Goal: Task Accomplishment & Management: Complete application form

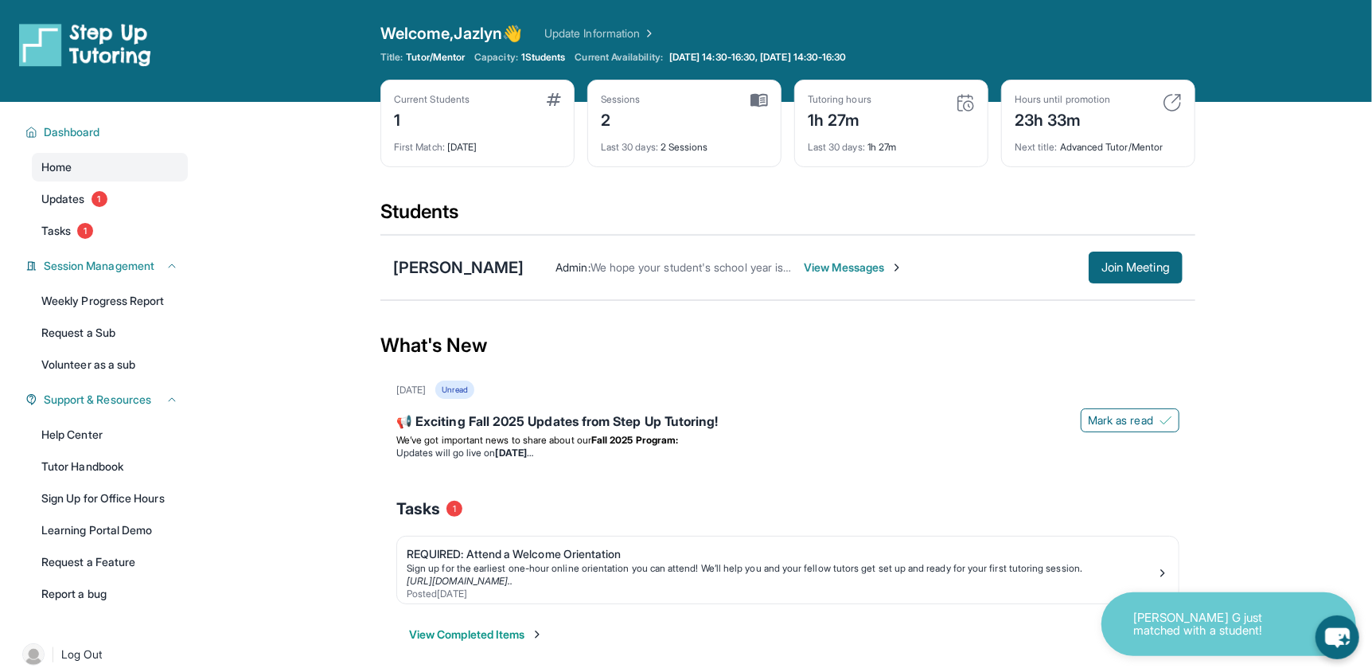
scroll to position [101, 0]
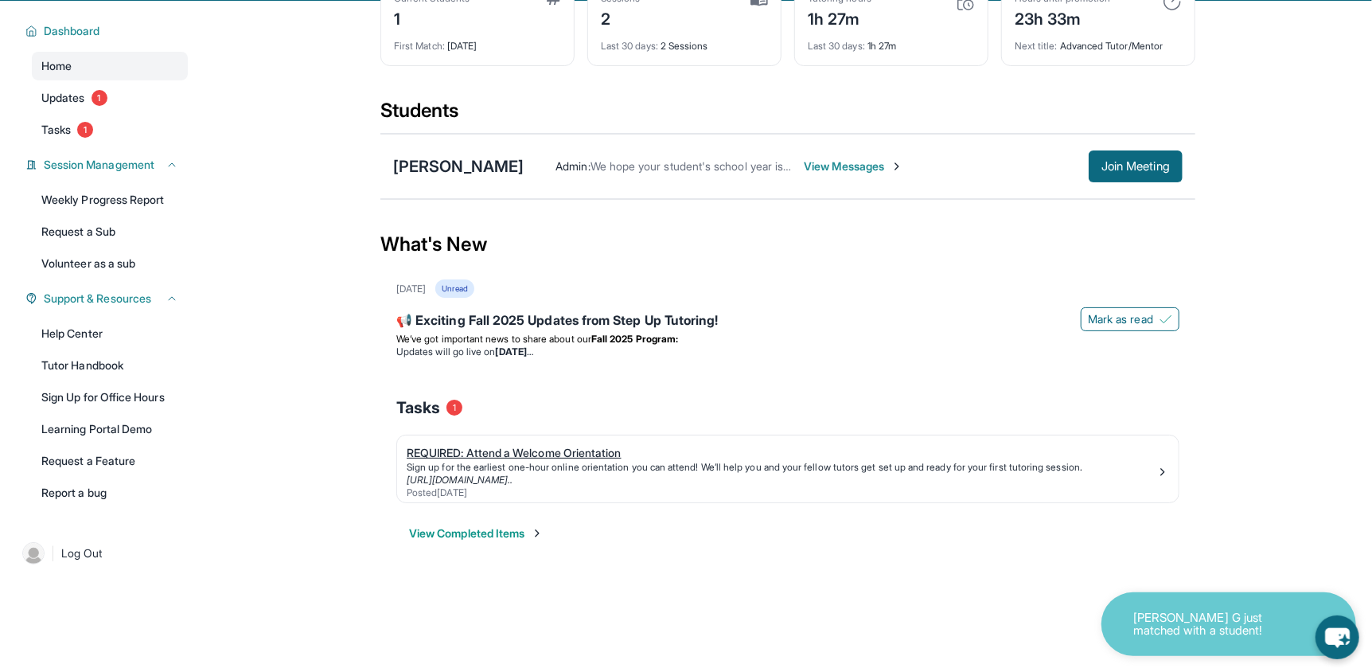
click at [471, 451] on div "REQUIRED: Attend a Welcome Orientation" at bounding box center [782, 453] width 750 height 16
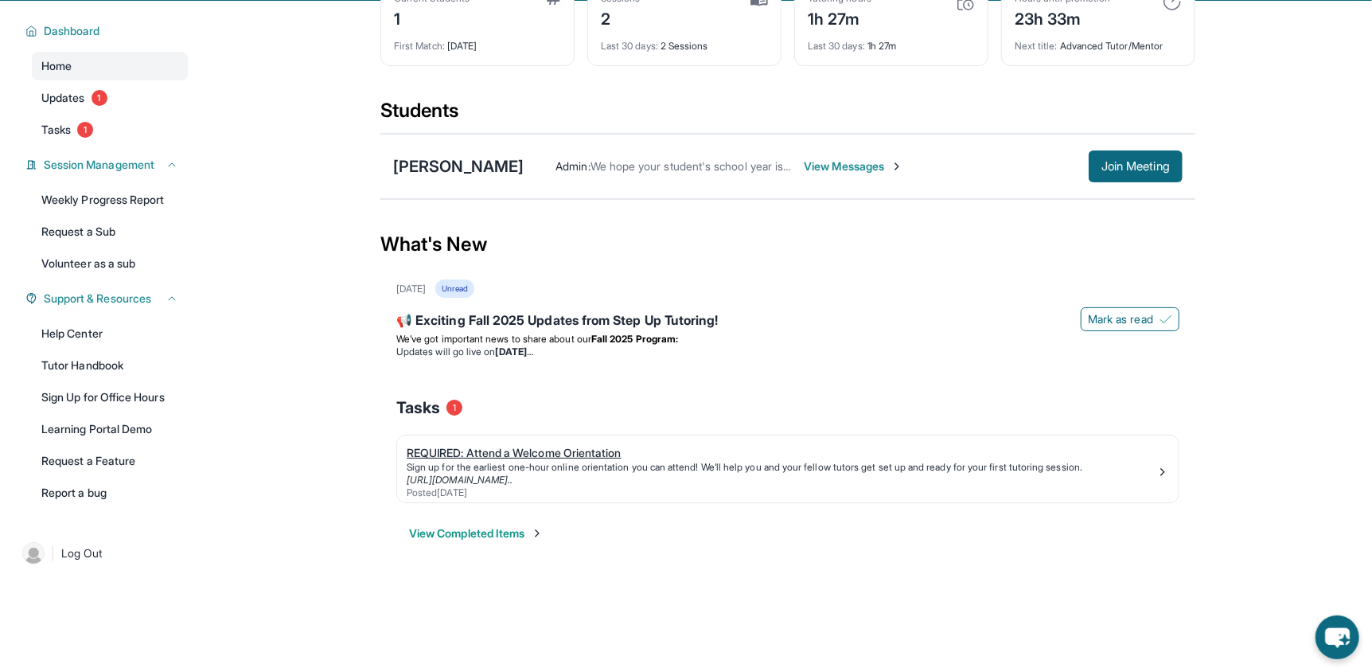
click at [475, 475] on link "[URL][DOMAIN_NAME].." at bounding box center [460, 480] width 106 height 12
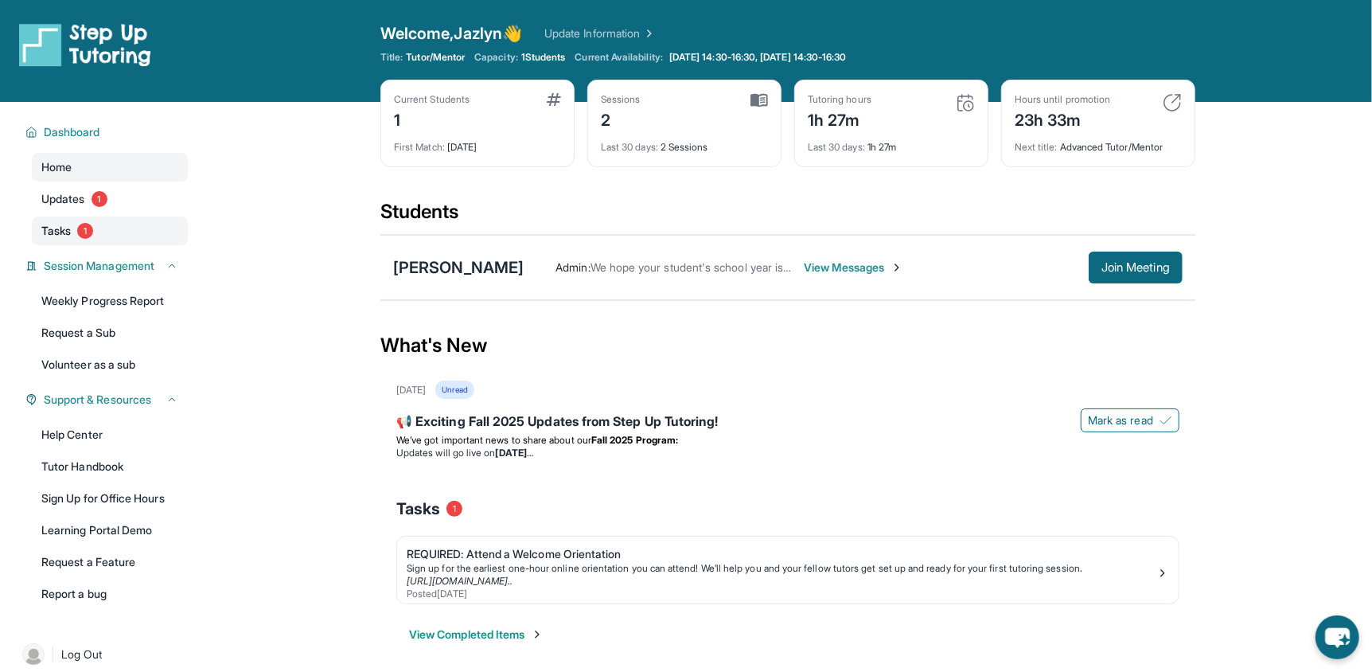
click at [55, 231] on span "Tasks" at bounding box center [55, 231] width 29 height 16
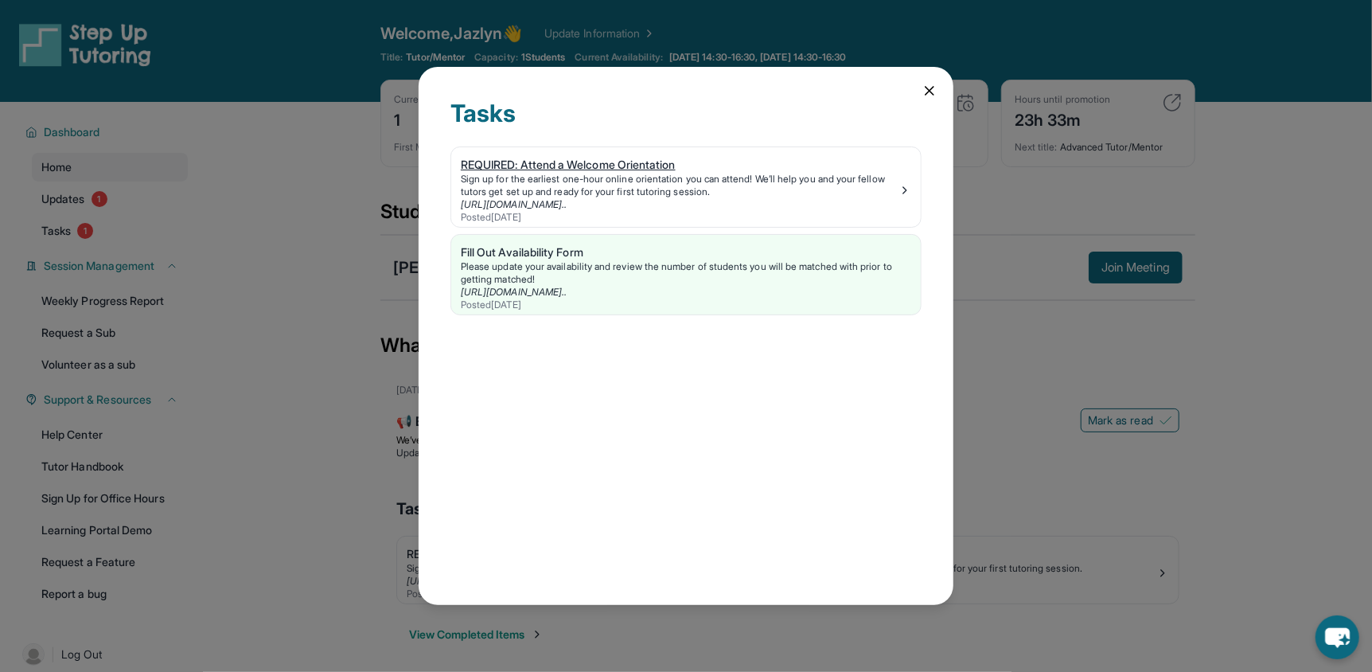
click at [909, 189] on img at bounding box center [905, 190] width 13 height 13
click at [668, 256] on div "Fill Out Availability Form" at bounding box center [686, 252] width 451 height 16
click at [924, 84] on icon at bounding box center [930, 91] width 16 height 16
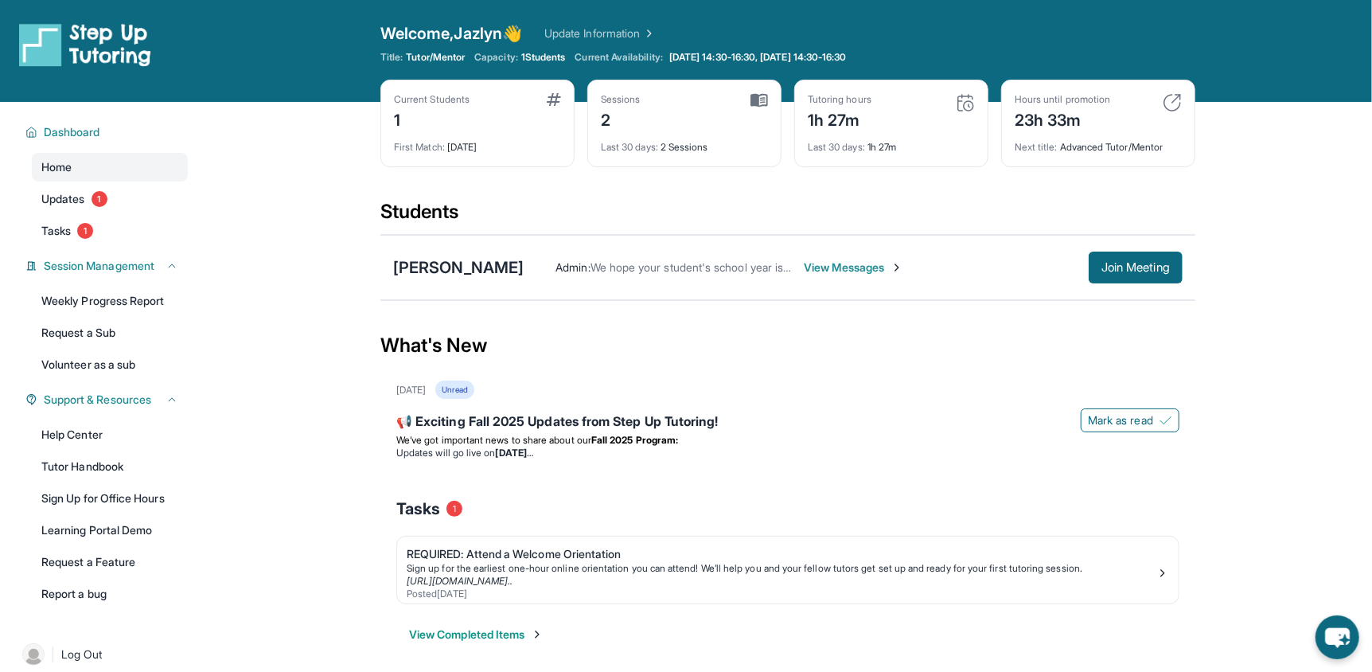
scroll to position [101, 0]
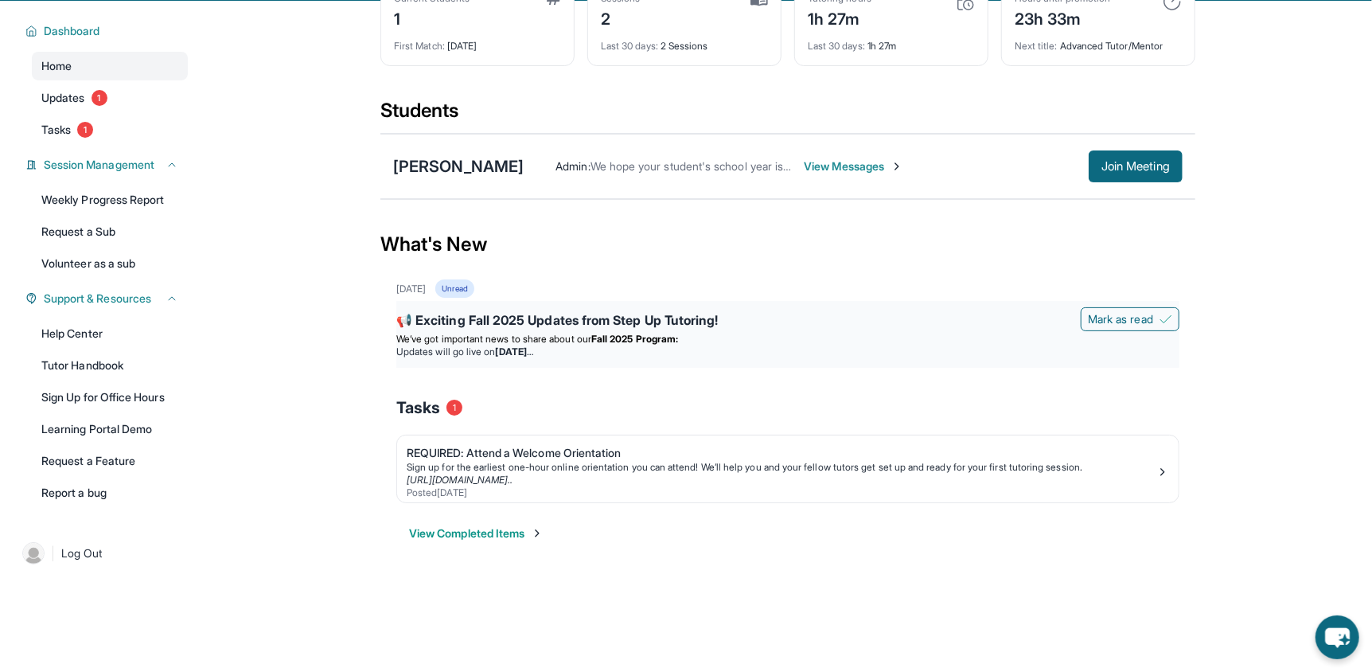
click at [573, 316] on div "📢 Exciting Fall 2025 Updates from Step Up Tutoring!" at bounding box center [787, 321] width 783 height 22
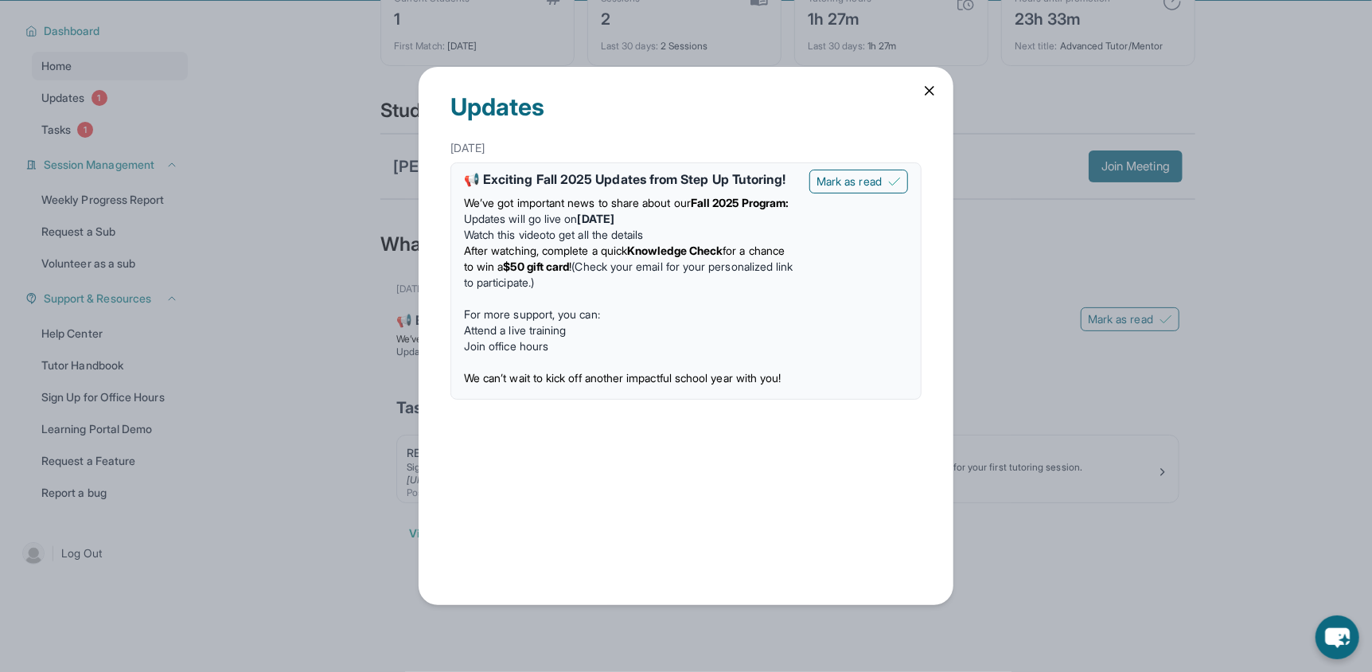
click at [944, 93] on div "Updates [DATE] 📢 Exciting Fall 2025 Updates from Step Up Tutoring! We’ve got im…" at bounding box center [686, 335] width 535 height 537
click at [934, 91] on icon at bounding box center [930, 91] width 8 height 8
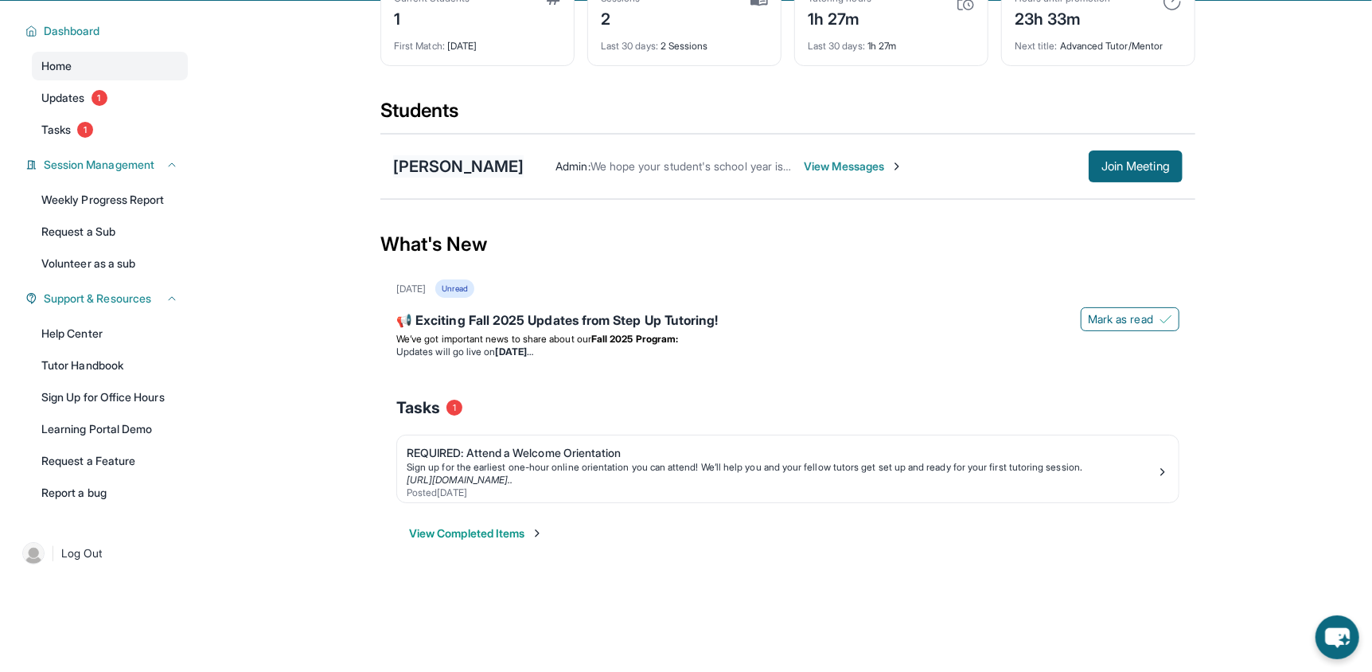
click at [469, 166] on div "[PERSON_NAME]" at bounding box center [458, 166] width 131 height 22
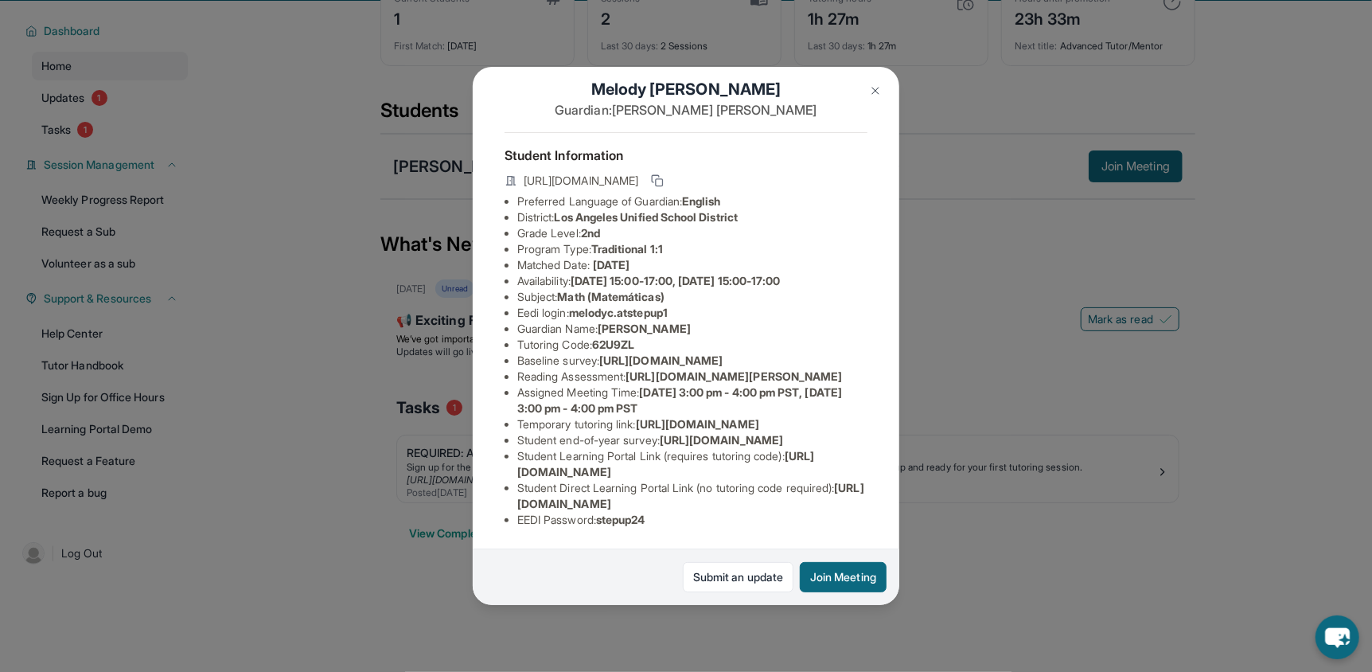
scroll to position [220, 0]
drag, startPoint x: 518, startPoint y: 459, endPoint x: 654, endPoint y: 466, distance: 136.3
click at [654, 466] on span "[URL][DOMAIN_NAME]" at bounding box center [665, 463] width 297 height 29
click at [510, 491] on ul "Preferred Language of Guardian: English District: [GEOGRAPHIC_DATA] Unified Sch…" at bounding box center [686, 360] width 363 height 334
drag, startPoint x: 510, startPoint y: 491, endPoint x: 859, endPoint y: 496, distance: 348.7
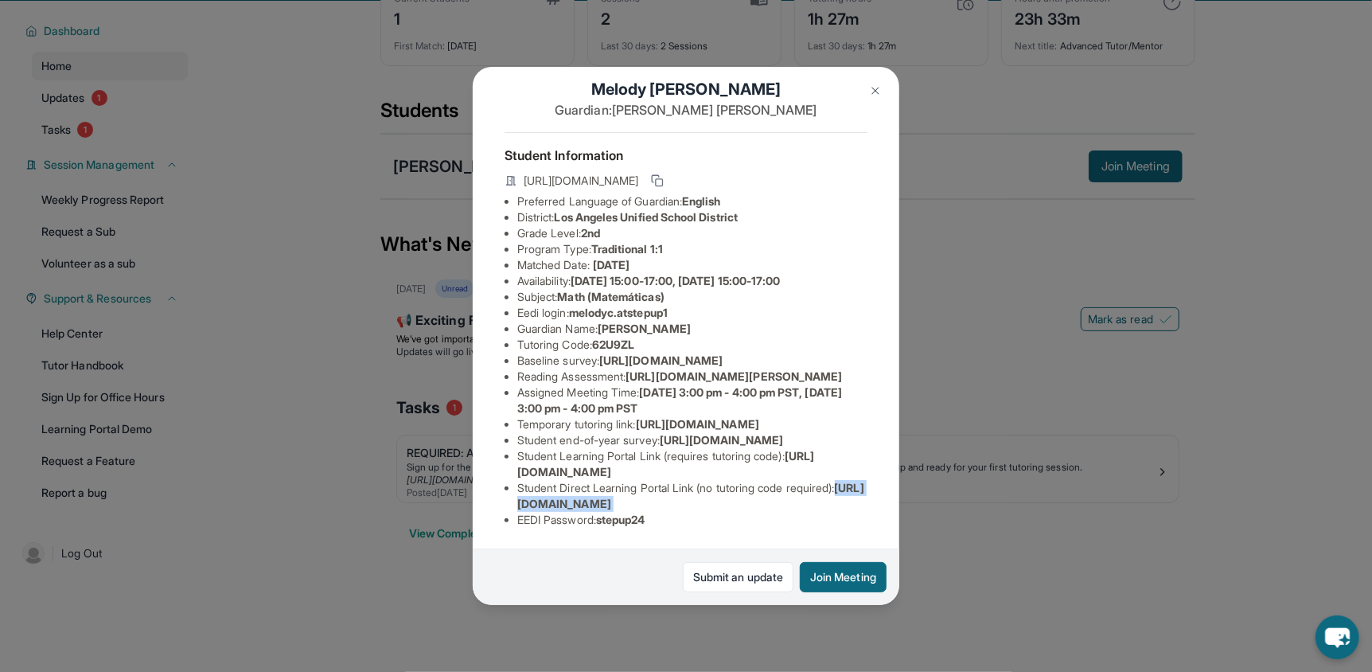
click at [859, 496] on div "[PERSON_NAME] Guardian: [PERSON_NAME] Student Information [URL][DOMAIN_NAME] Pr…" at bounding box center [686, 335] width 427 height 537
copy span "[URL][DOMAIN_NAME]"
click at [848, 576] on button "Join Meeting" at bounding box center [843, 577] width 87 height 30
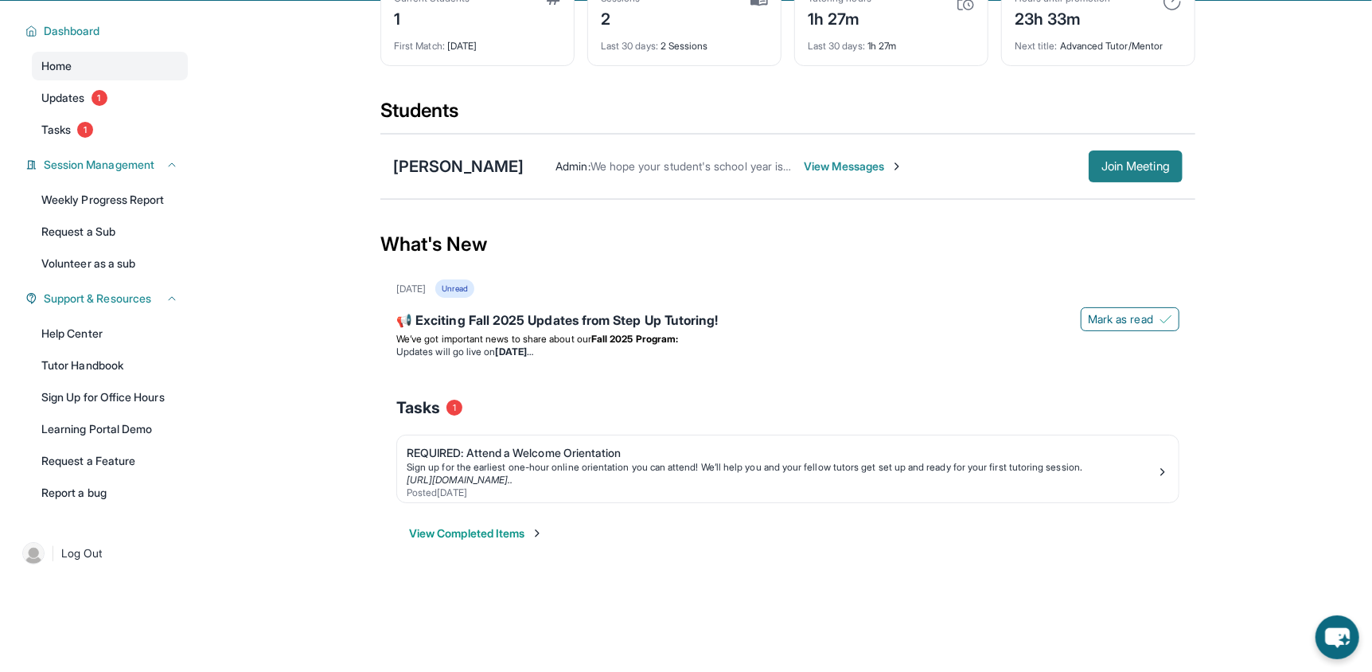
click at [1130, 162] on span "Join Meeting" at bounding box center [1136, 167] width 68 height 10
click at [474, 157] on div "[PERSON_NAME]" at bounding box center [458, 166] width 131 height 22
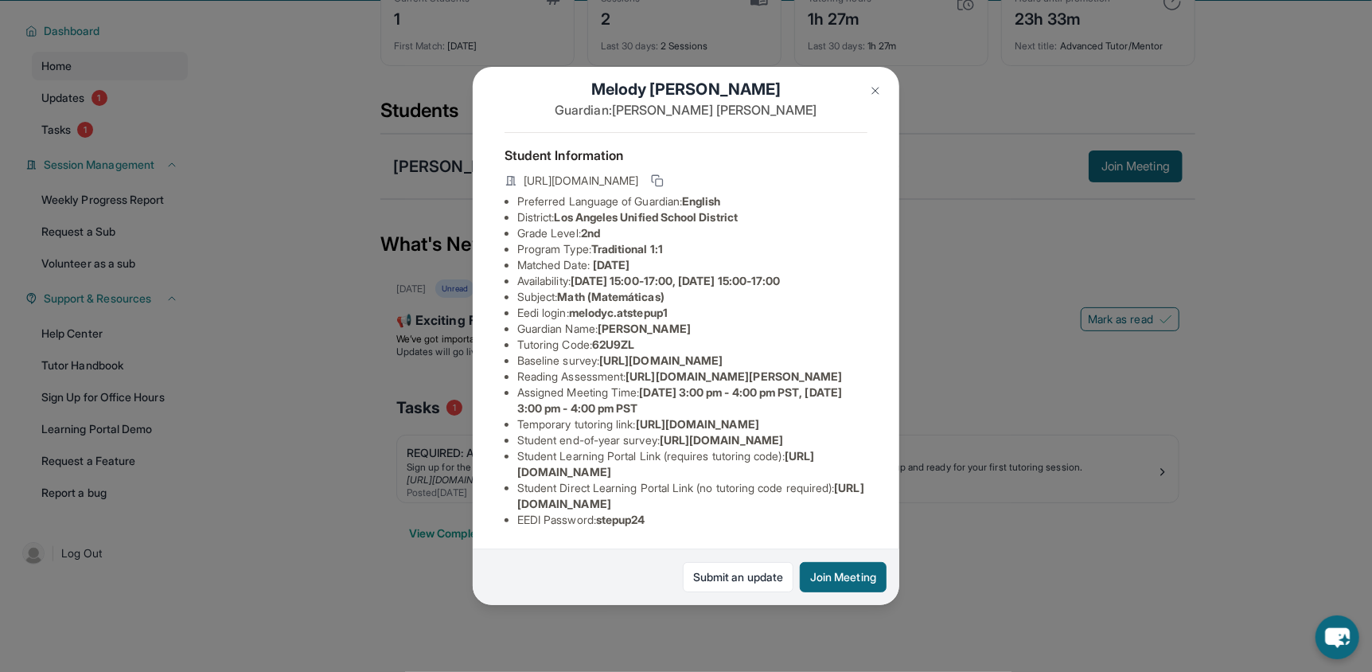
click at [634, 369] on span "[URL][DOMAIN_NAME][PERSON_NAME]" at bounding box center [734, 376] width 217 height 14
drag, startPoint x: 634, startPoint y: 237, endPoint x: 864, endPoint y: 273, distance: 232.1
click at [842, 369] on span "[URL][DOMAIN_NAME][PERSON_NAME]" at bounding box center [734, 376] width 217 height 14
copy span "[URL][DOMAIN_NAME][PERSON_NAME]"
